Goal: Information Seeking & Learning: Learn about a topic

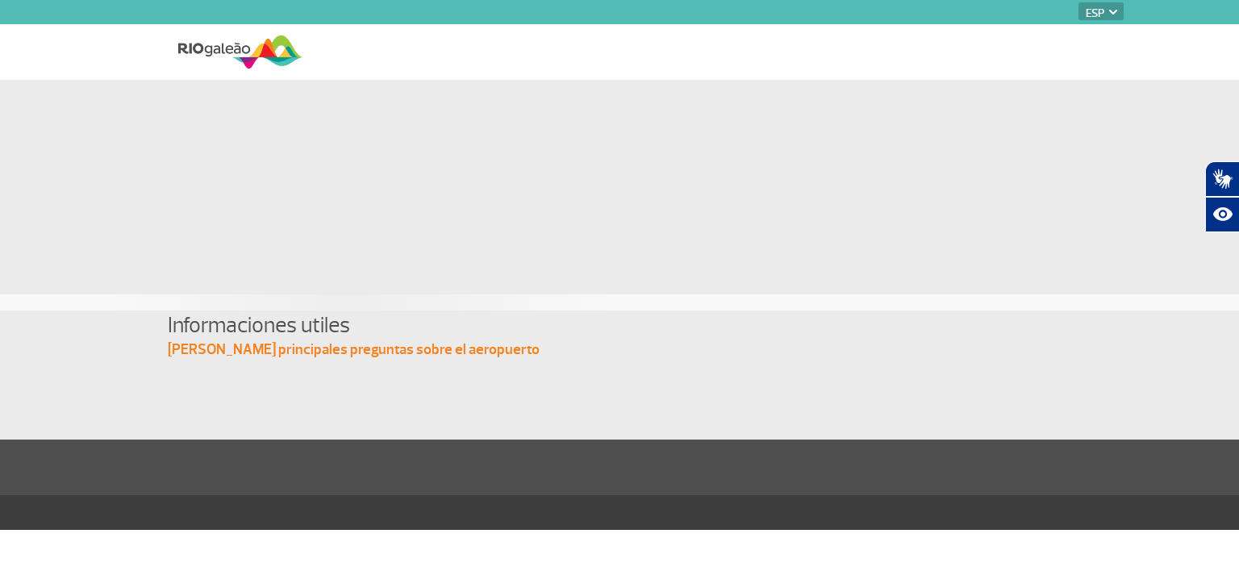
select select "es"
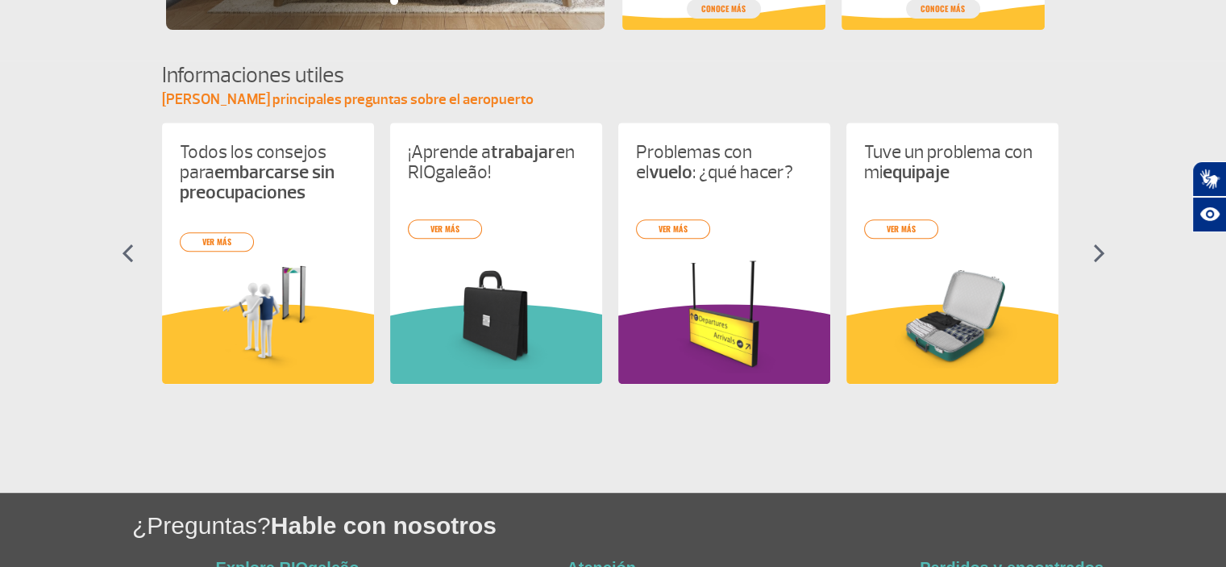
scroll to position [807, 0]
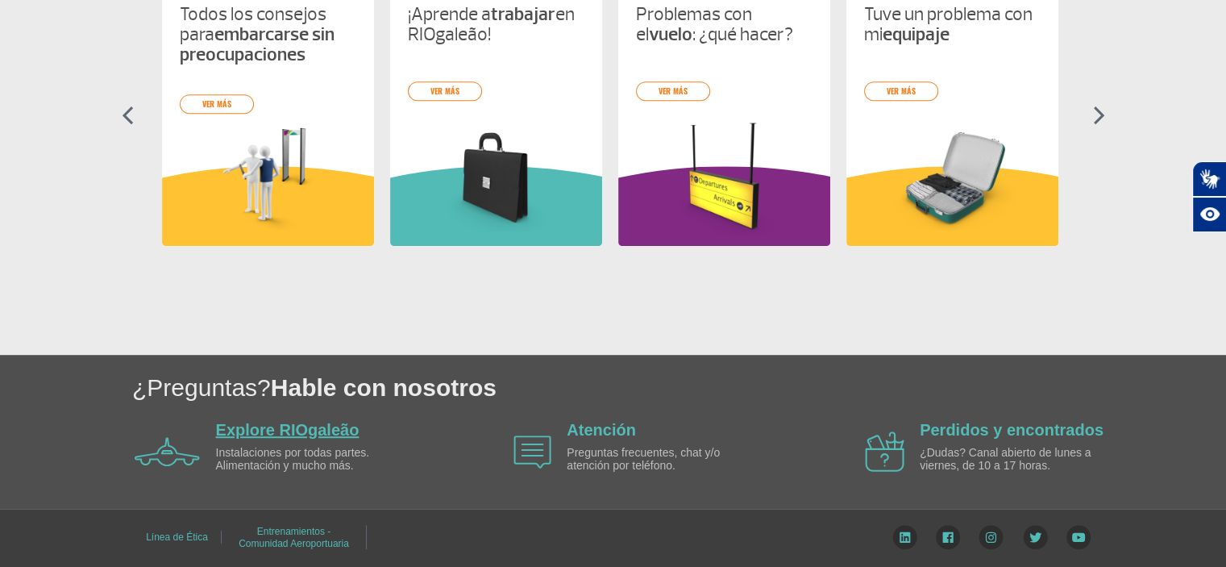
click at [316, 431] on link "Explore RIOgaleão" at bounding box center [288, 430] width 144 height 18
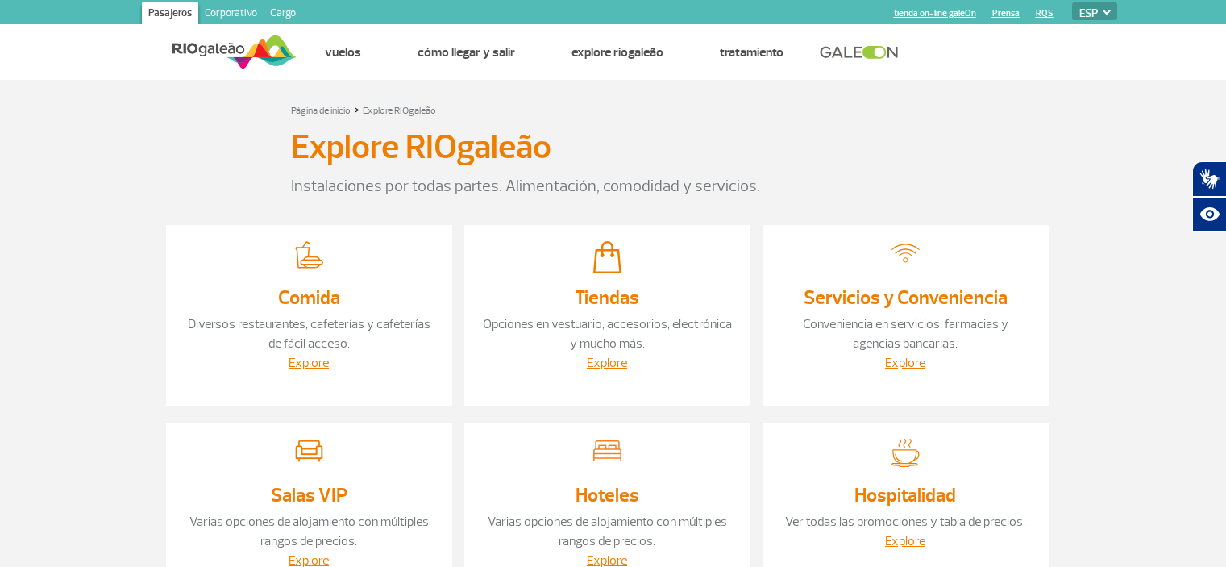
select select "es"
click at [264, 49] on img at bounding box center [235, 52] width 124 height 40
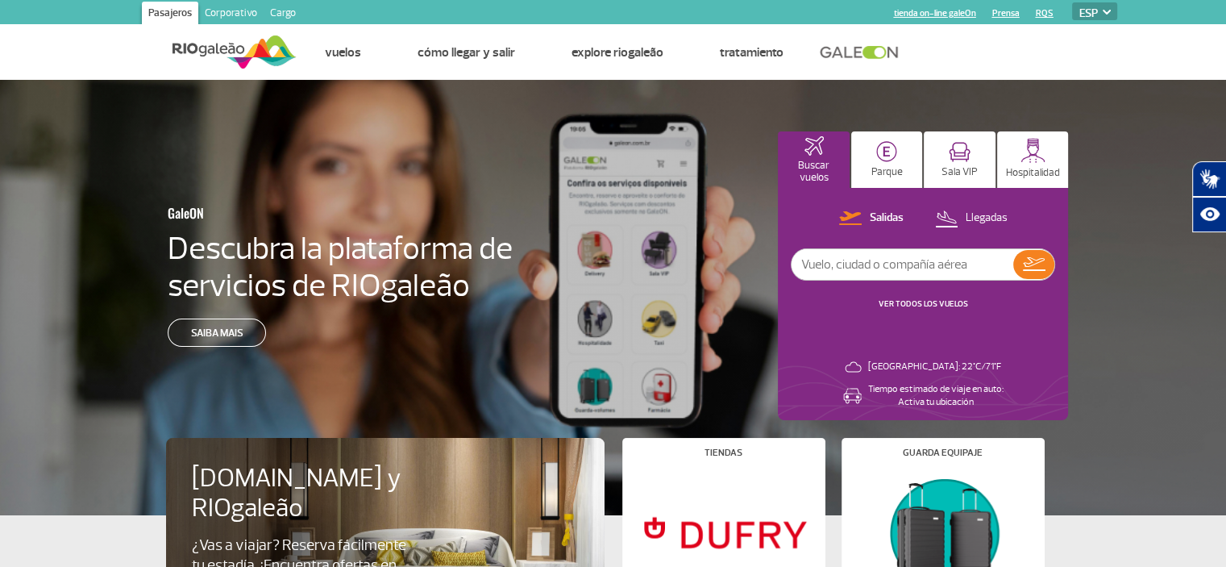
click at [223, 15] on link "Corporativo" at bounding box center [230, 15] width 65 height 26
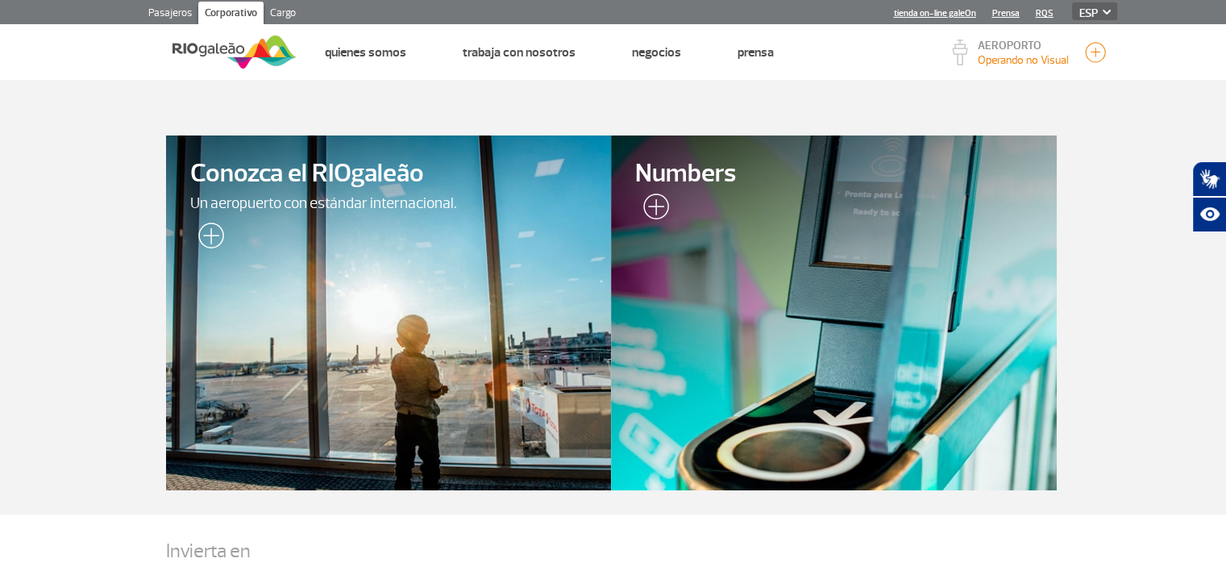
click at [215, 244] on img at bounding box center [207, 239] width 34 height 32
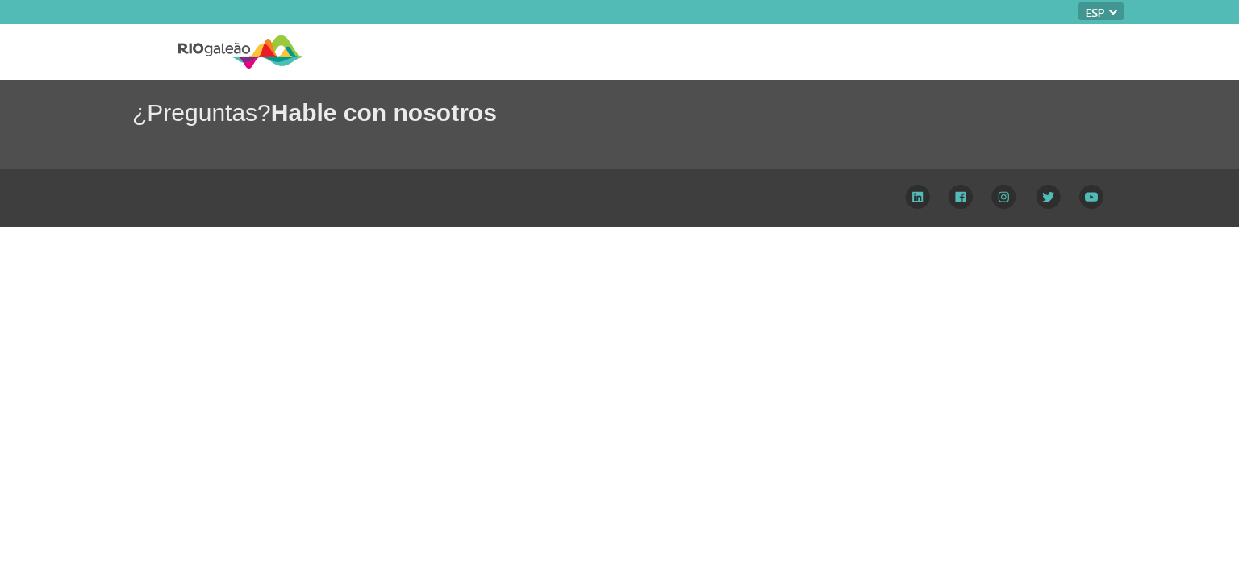
select select "es"
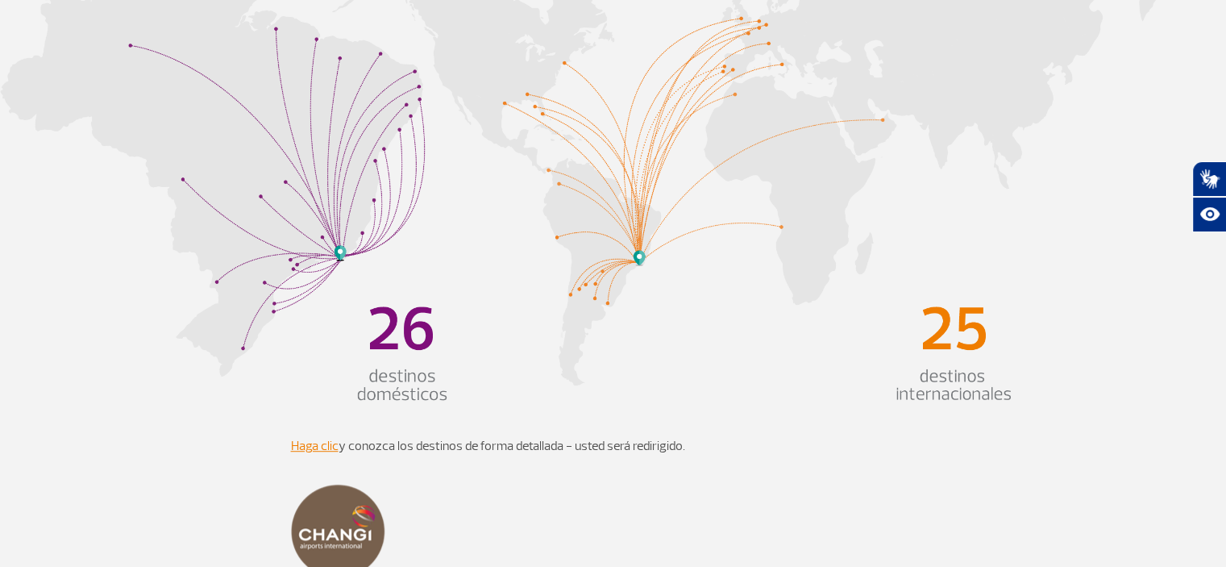
scroll to position [837, 0]
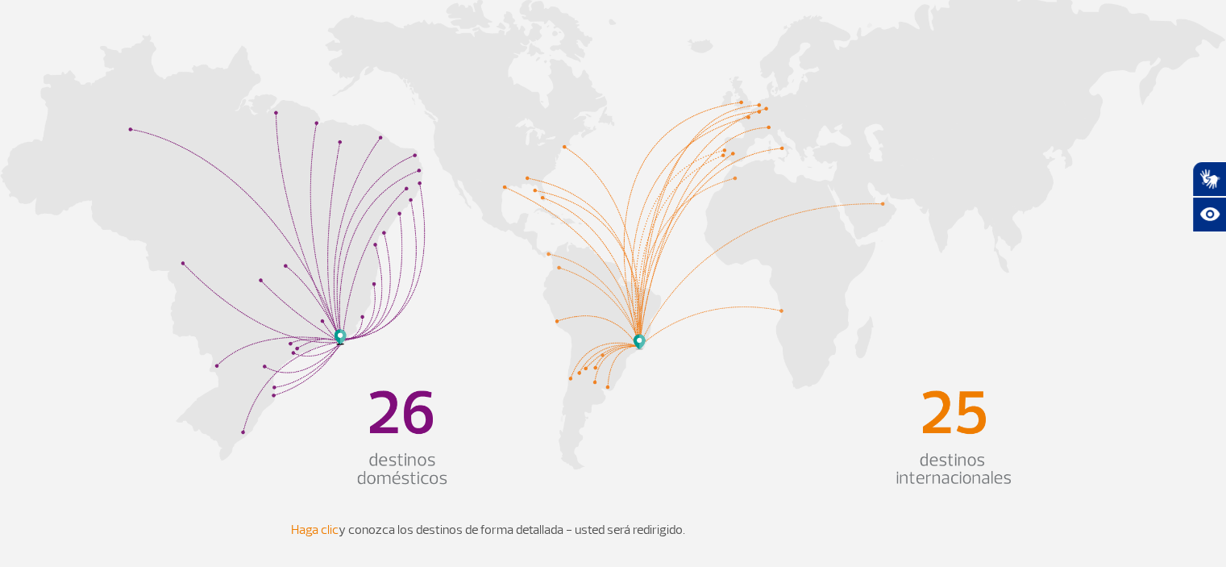
click at [309, 522] on link "Haga clic" at bounding box center [315, 530] width 48 height 16
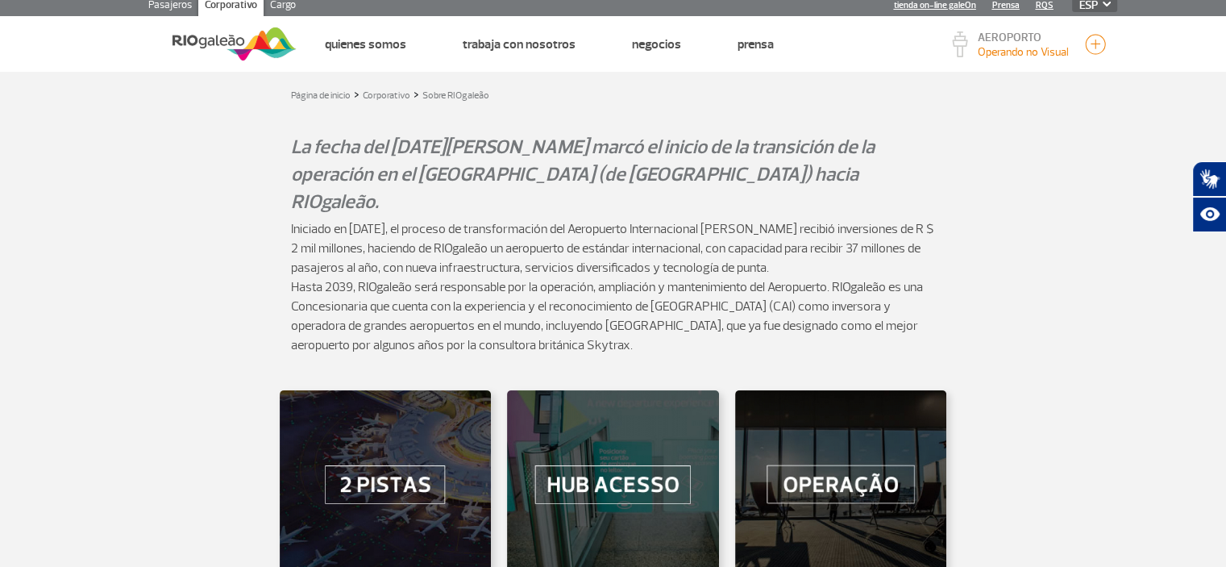
scroll to position [0, 0]
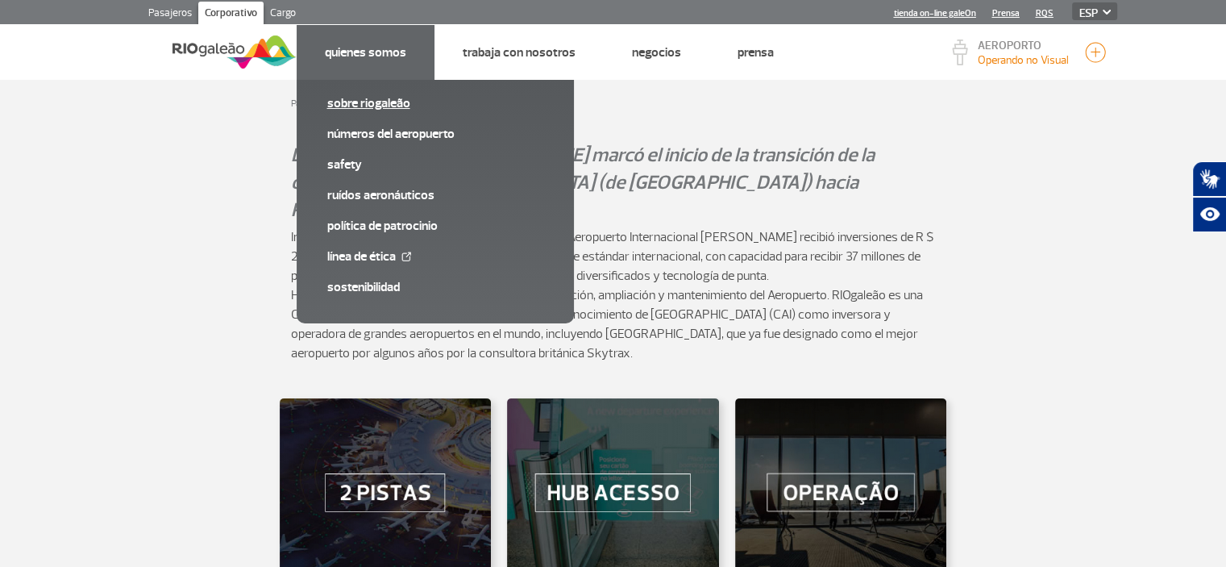
click at [397, 100] on link "Sobre RIOgaleão" at bounding box center [435, 103] width 216 height 18
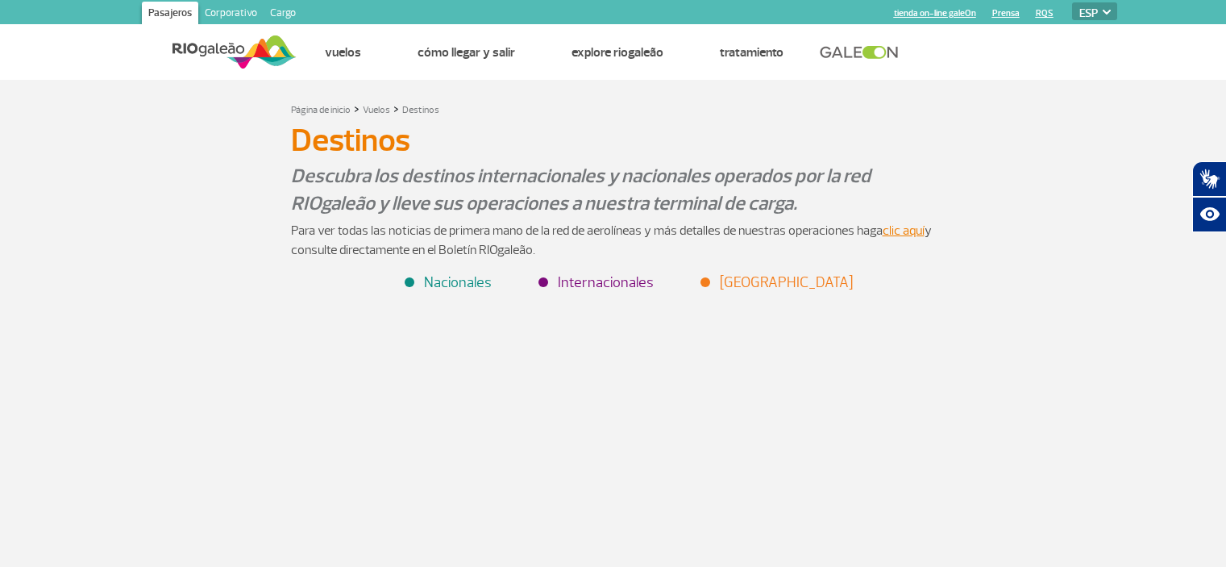
select select "es"
